Goal: Transaction & Acquisition: Purchase product/service

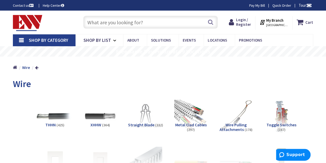
click at [51, 120] on img at bounding box center [55, 116] width 37 height 37
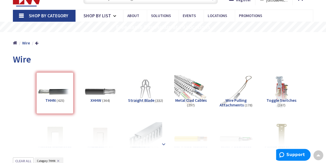
scroll to position [24, 0]
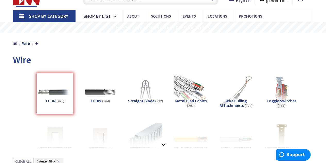
click at [194, 99] on span "Metal Clad Cables" at bounding box center [190, 100] width 31 height 5
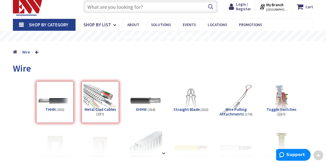
scroll to position [0, 0]
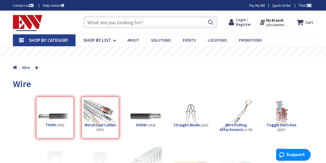
click at [53, 111] on div "THHN (425)" at bounding box center [54, 117] width 37 height 41
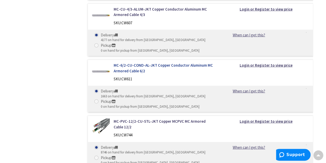
scroll to position [586, 0]
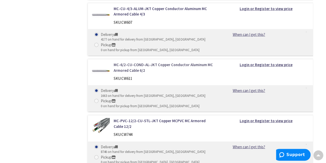
click at [155, 62] on link "MC-6/2-CU-COND-AL-JKT Copper Conductor Aluminum MC Armored Cable 6/2" at bounding box center [165, 67] width 102 height 11
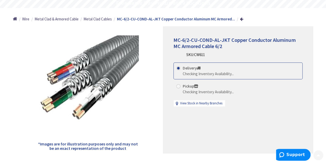
scroll to position [49, 0]
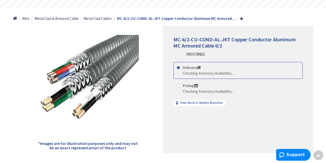
type input "[PERSON_NAME][GEOGRAPHIC_DATA], [GEOGRAPHIC_DATA]"
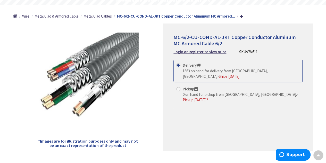
scroll to position [0, 0]
